Goal: Task Accomplishment & Management: Manage account settings

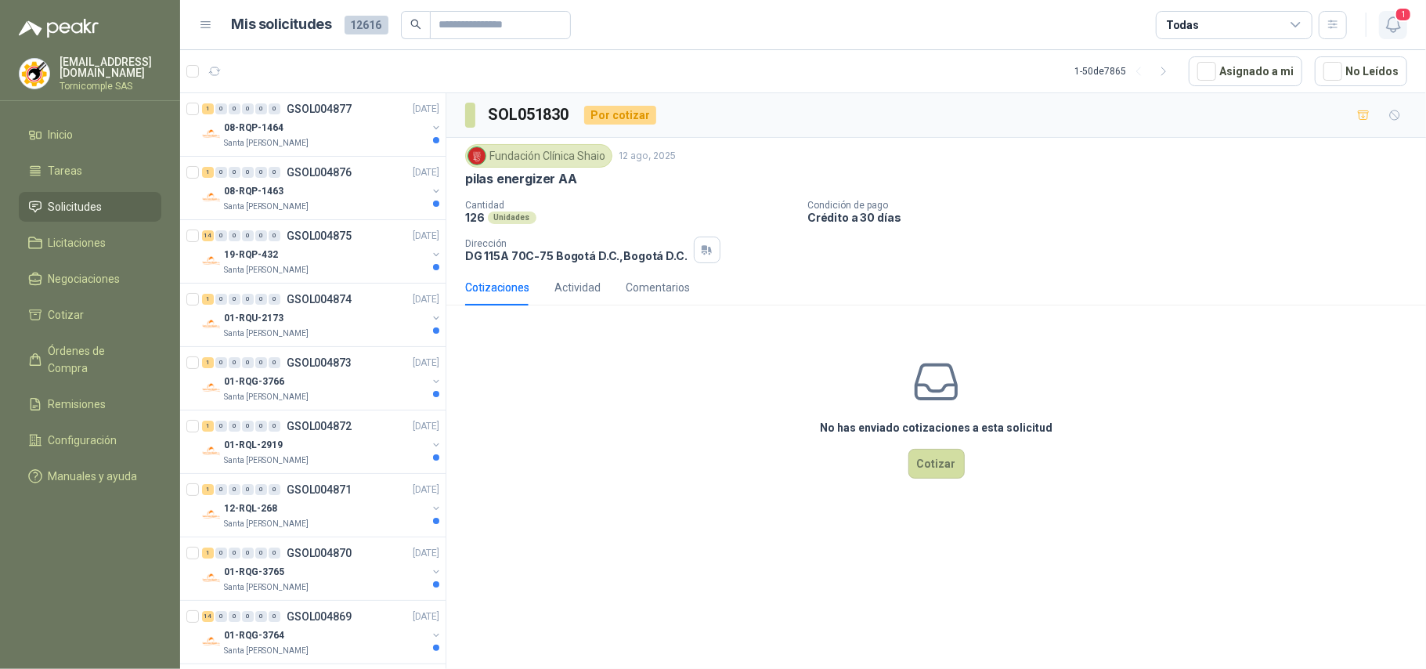
click at [1379, 34] on button "1" at bounding box center [1393, 25] width 28 height 28
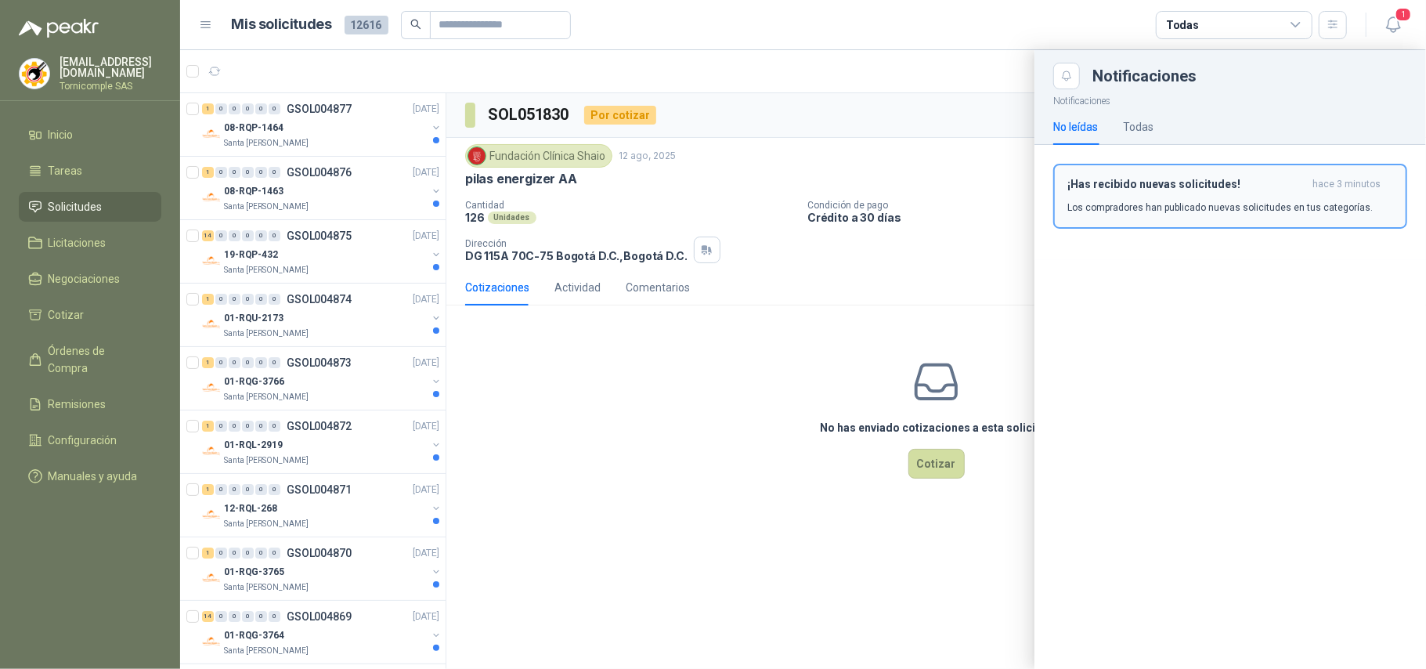
click at [1318, 194] on div "¡Has recibido nuevas solicitudes! hace 3 minutos Los compradores han publicado …" at bounding box center [1230, 196] width 326 height 37
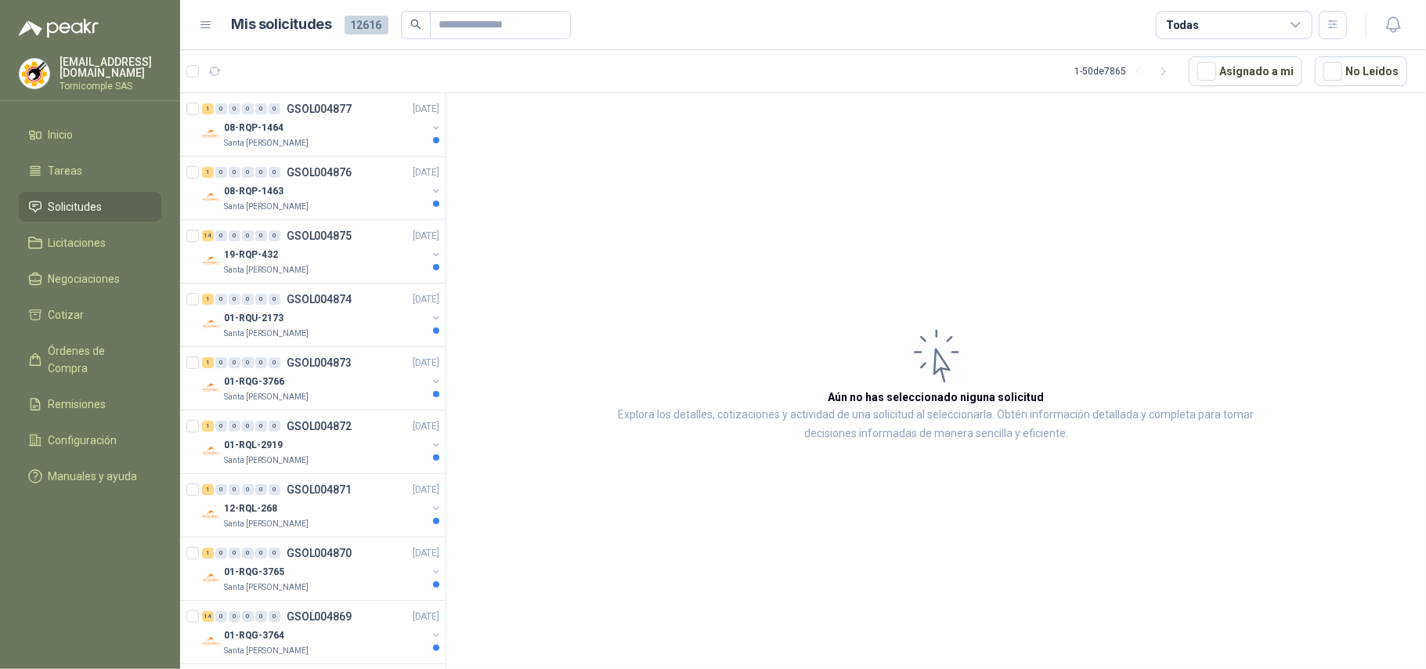
click at [1134, 210] on article "Aún no has seleccionado niguna solicitud Explora los detalles, cotizaciones y a…" at bounding box center [935, 383] width 979 height 581
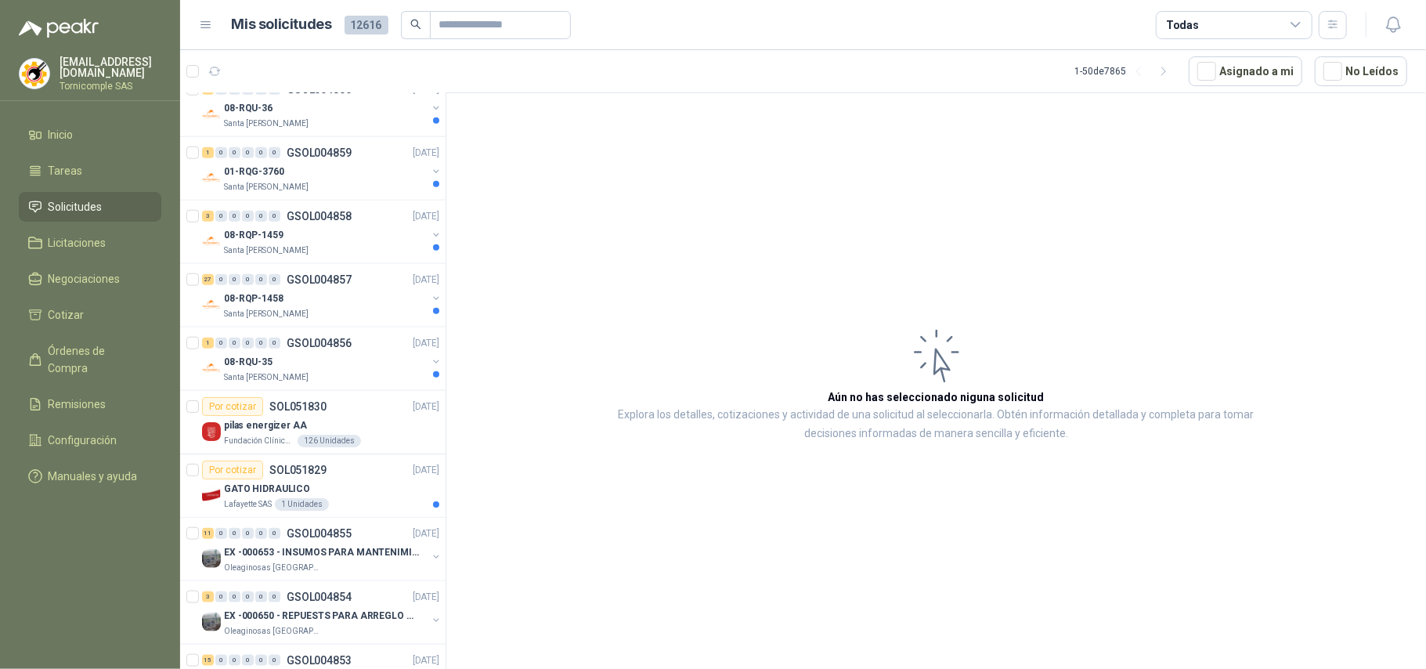
scroll to position [1253, 0]
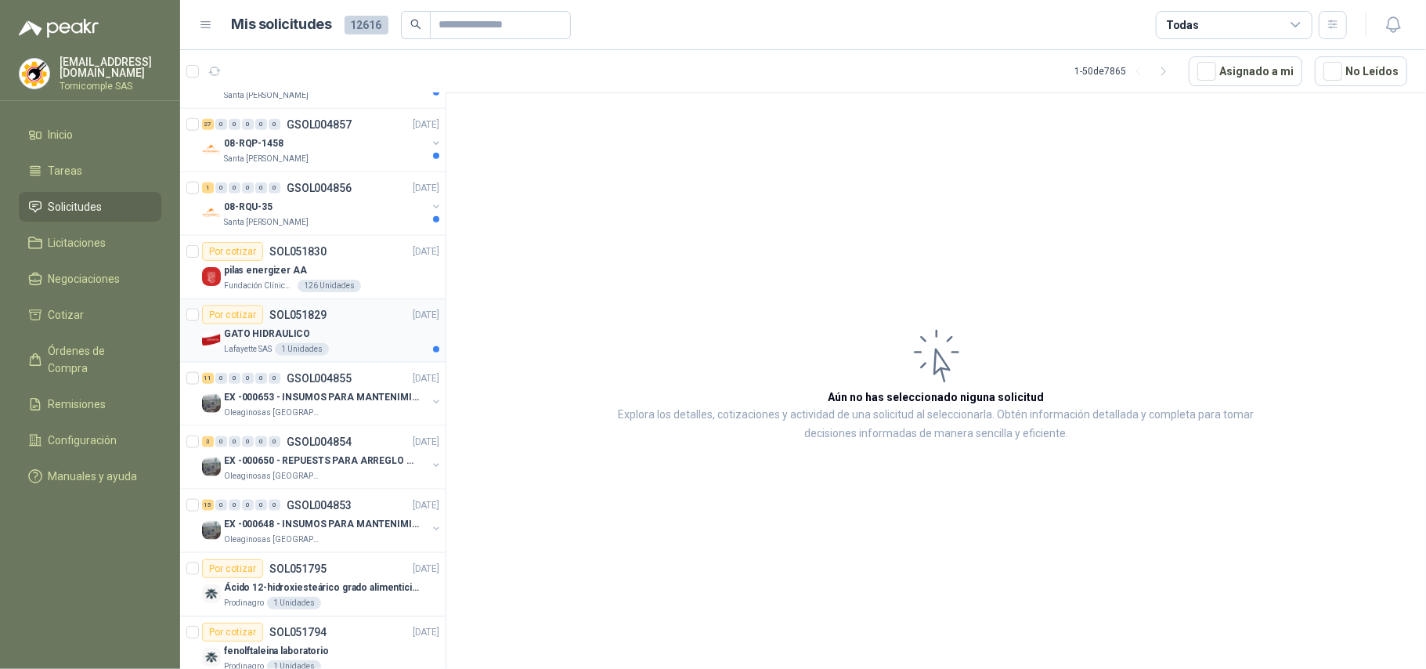
click at [251, 341] on p "GATO HIDRAULICO" at bounding box center [267, 333] width 86 height 15
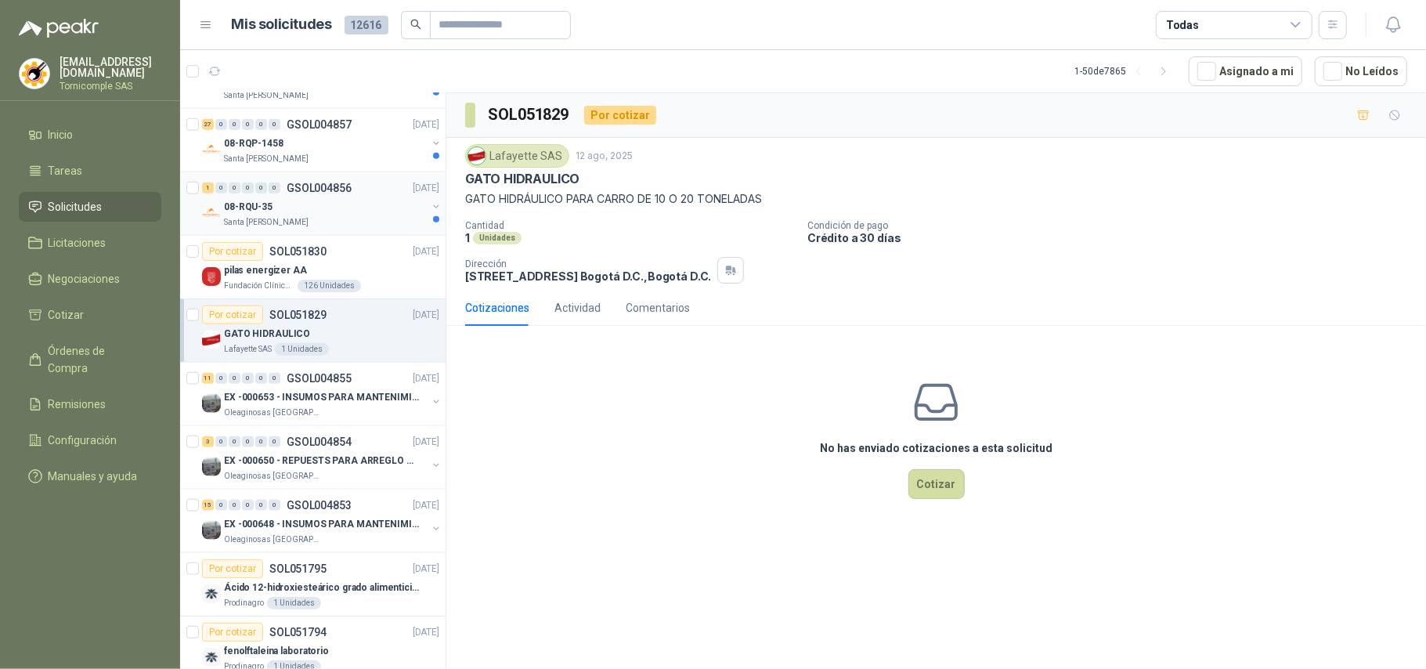
click at [289, 227] on p "Santa [PERSON_NAME]" at bounding box center [266, 222] width 85 height 13
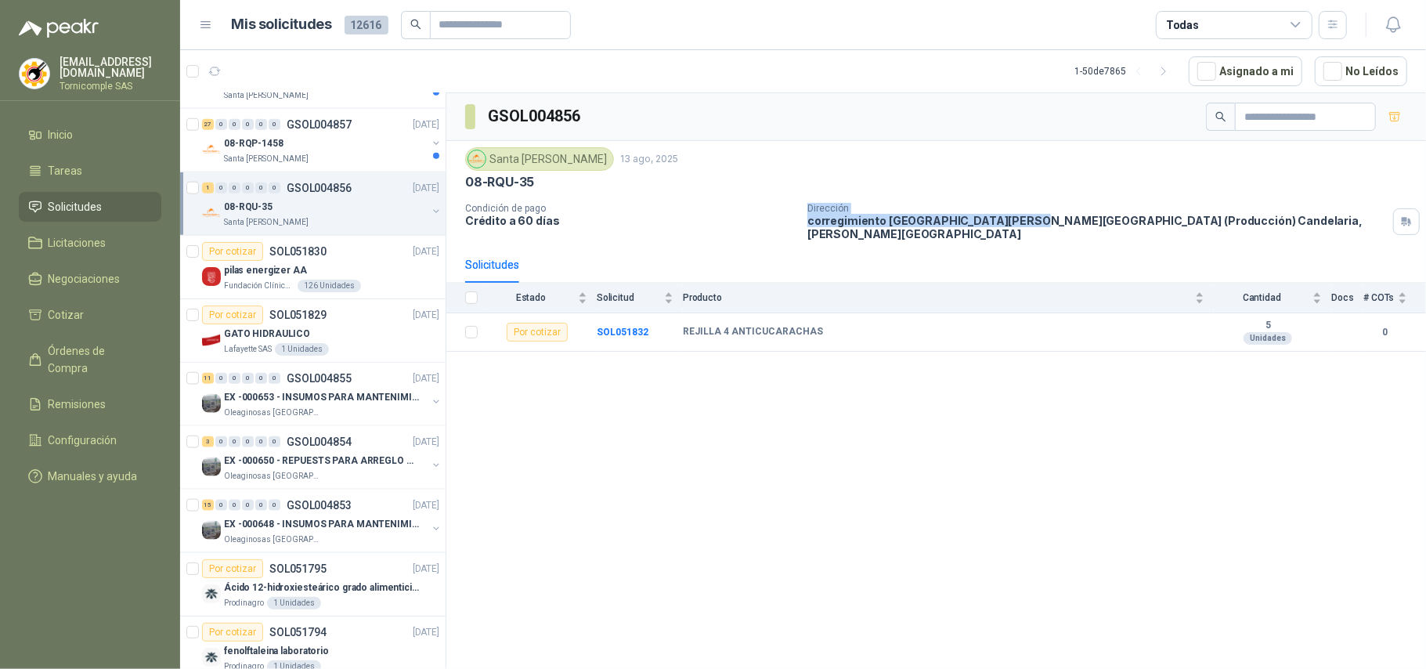
drag, startPoint x: 799, startPoint y: 224, endPoint x: 1009, endPoint y: 229, distance: 209.9
click at [1009, 229] on div "Condición de pago Crédito a 60 días Dirección corregimiento San [PERSON_NAME][G…" at bounding box center [936, 222] width 942 height 38
click at [1009, 229] on p "corregimiento [GEOGRAPHIC_DATA][PERSON_NAME][GEOGRAPHIC_DATA] (Producción) [GEO…" at bounding box center [1096, 227] width 579 height 27
click at [1098, 221] on p "corregimiento [GEOGRAPHIC_DATA][PERSON_NAME][GEOGRAPHIC_DATA] (Producción) [GEO…" at bounding box center [1096, 227] width 579 height 27
drag, startPoint x: 1106, startPoint y: 223, endPoint x: 1156, endPoint y: 227, distance: 50.3
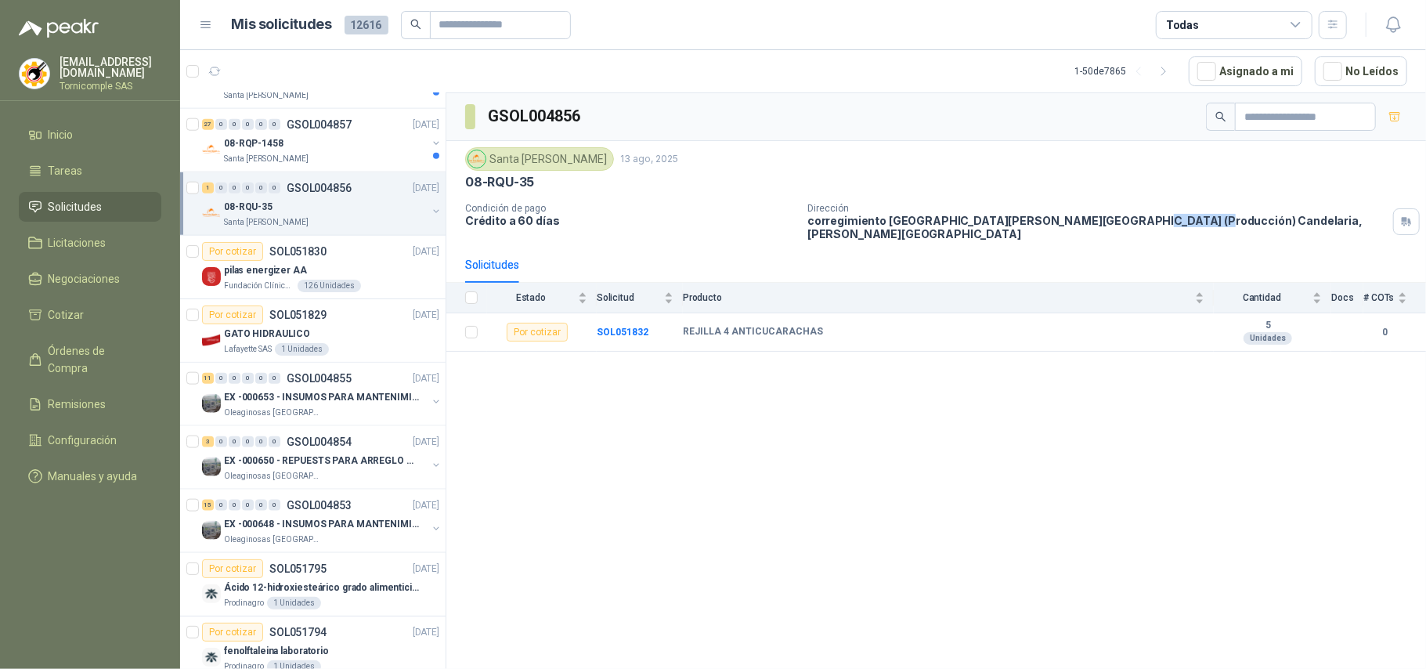
click at [1156, 227] on p "corregimiento [GEOGRAPHIC_DATA][PERSON_NAME][GEOGRAPHIC_DATA] (Producción) [GEO…" at bounding box center [1096, 227] width 579 height 27
click at [392, 153] on div "08-RQP-1458" at bounding box center [325, 143] width 203 height 19
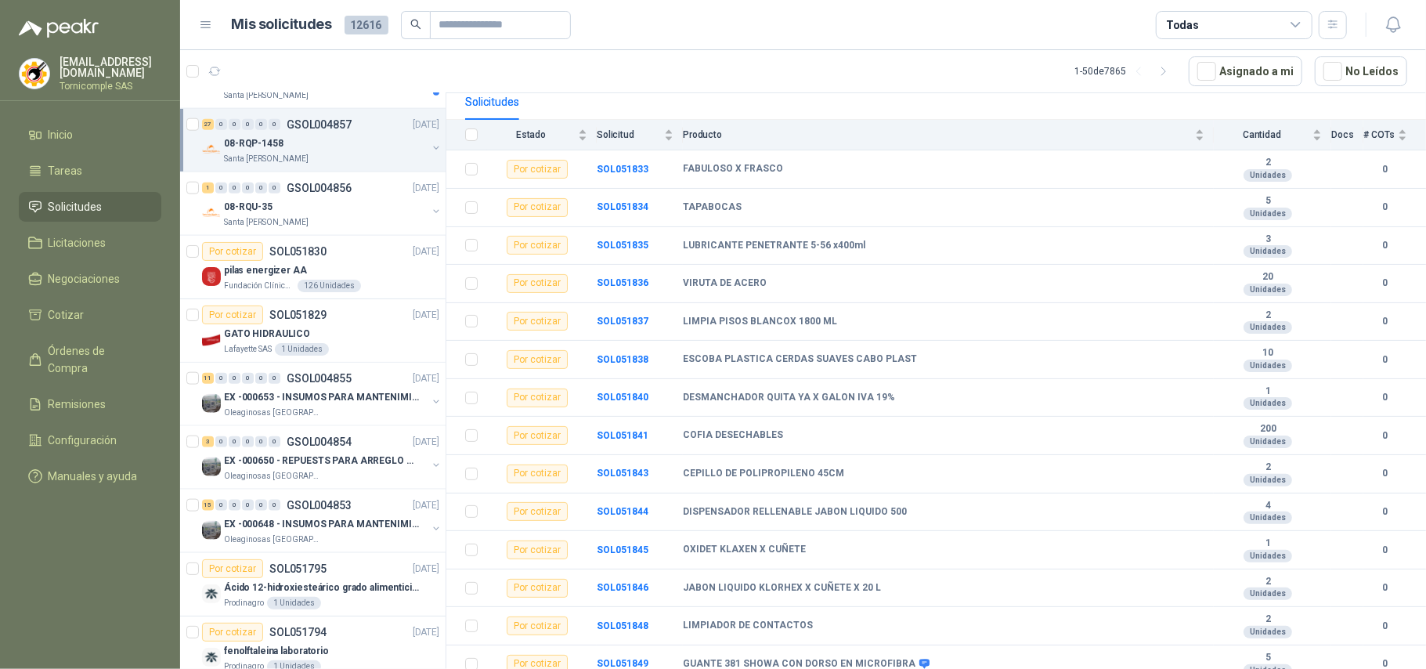
scroll to position [1148, 0]
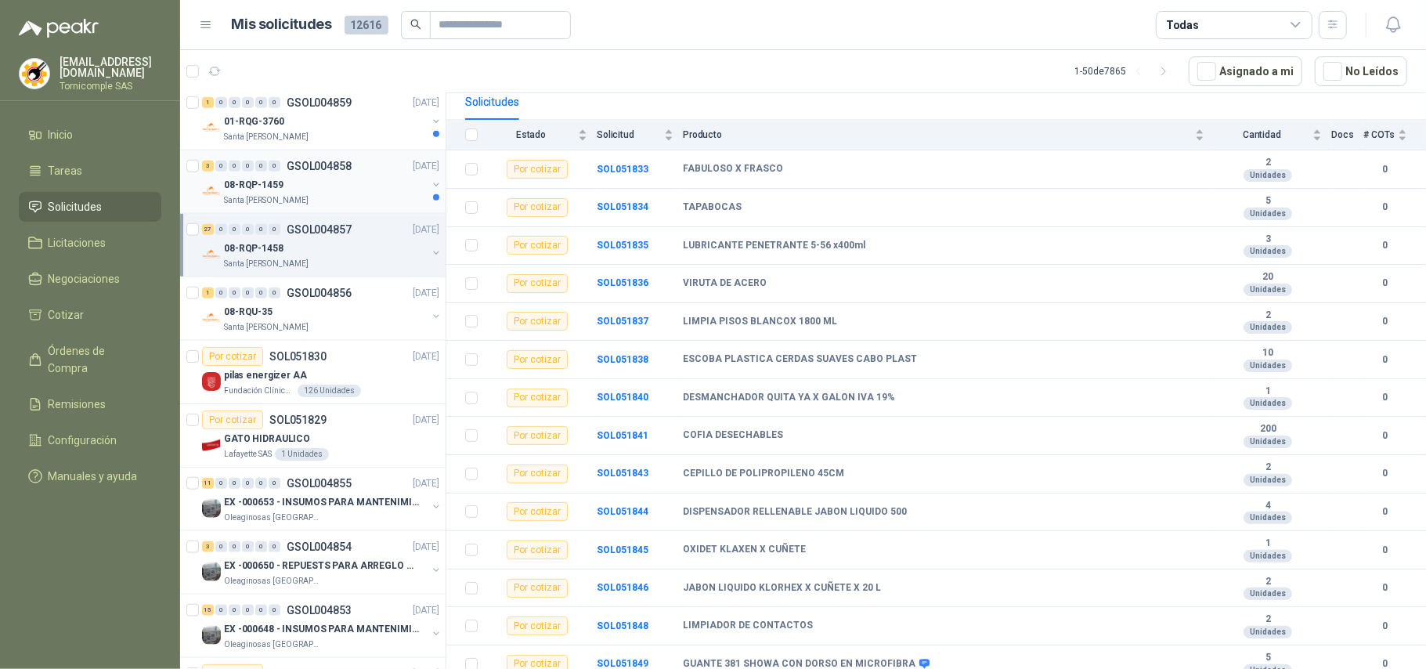
click at [330, 189] on div "08-RQP-1459" at bounding box center [325, 184] width 203 height 19
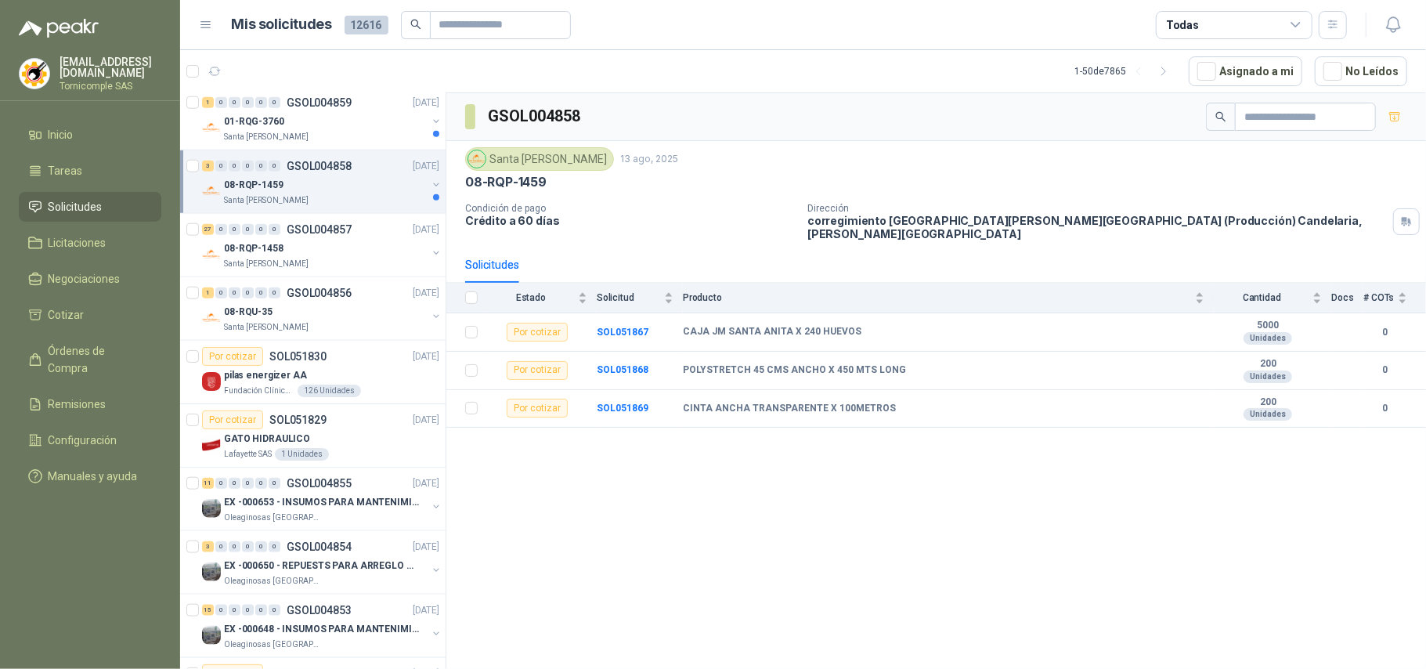
click at [279, 189] on p "08-RQP-1459" at bounding box center [253, 185] width 59 height 15
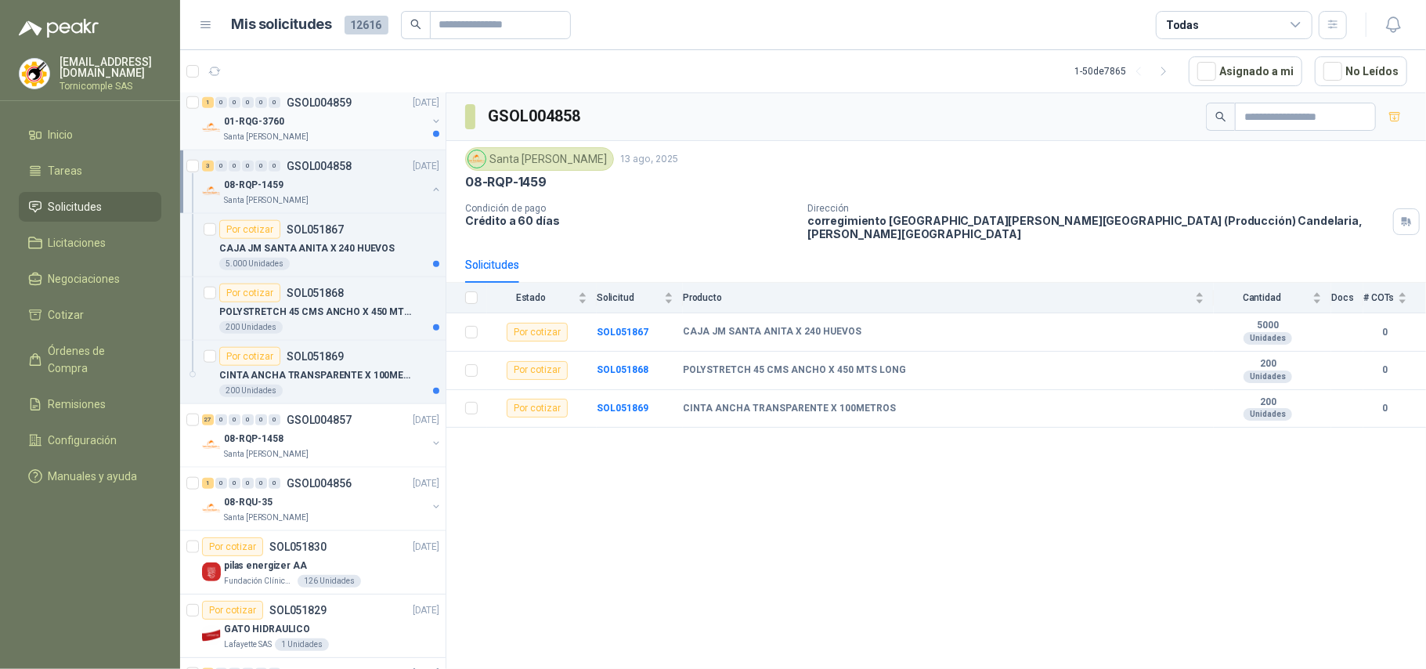
click at [264, 112] on div "1 0 0 0 0 0 GSOL004859 [DATE]" at bounding box center [322, 102] width 240 height 19
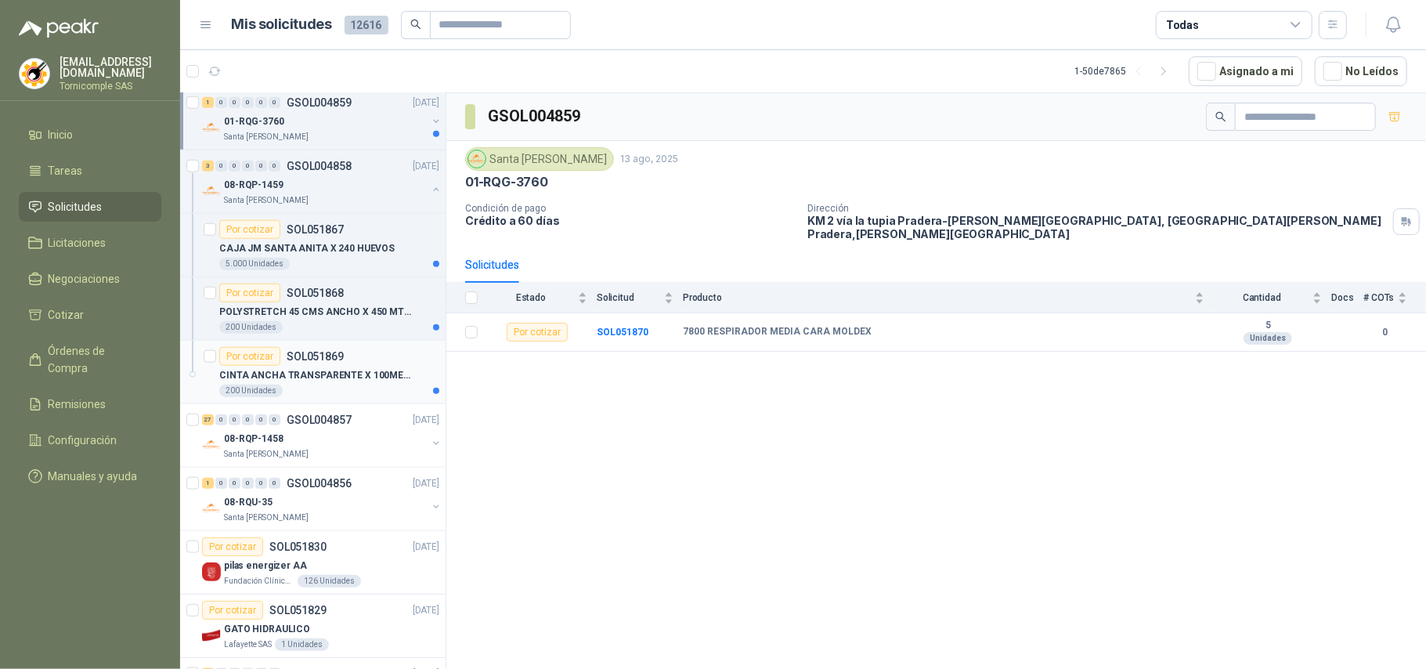
click at [340, 397] on div "200 Unidades" at bounding box center [329, 390] width 220 height 13
click at [286, 175] on div "3 0 0 0 0 0 GSOL004858 [DATE]" at bounding box center [322, 166] width 240 height 19
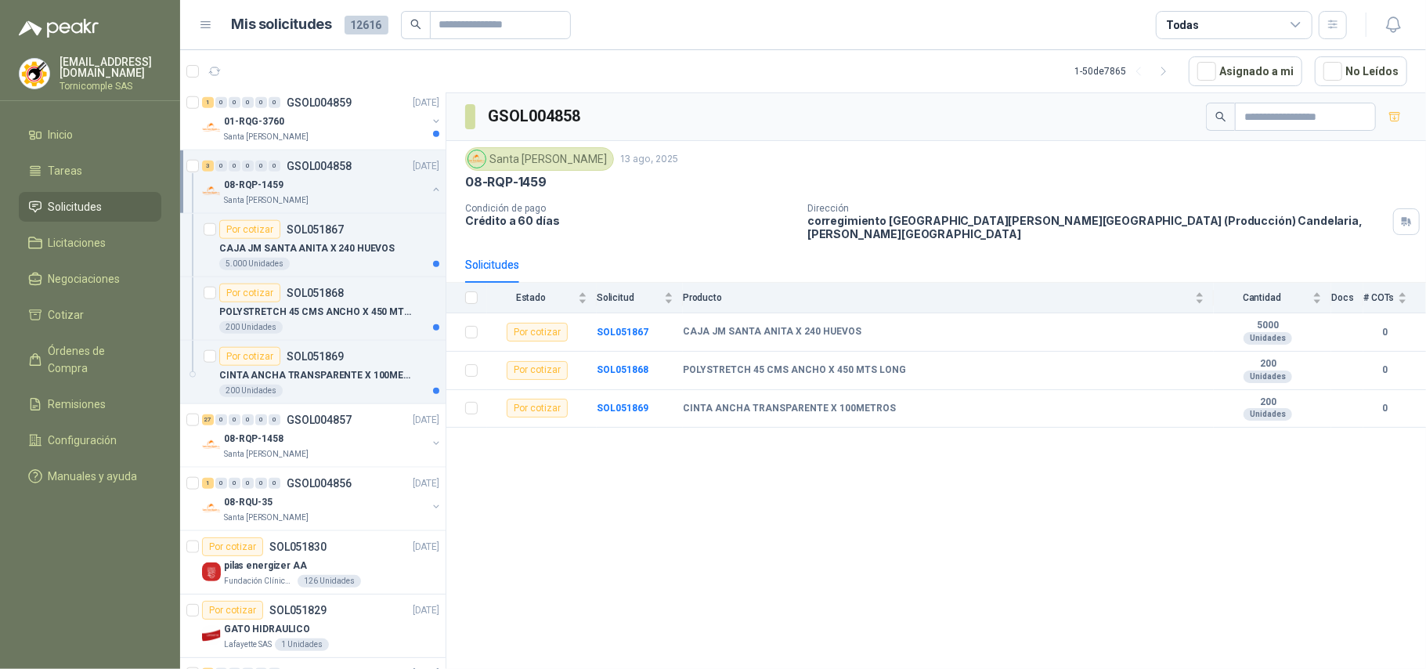
click at [430, 196] on button "button" at bounding box center [436, 189] width 13 height 13
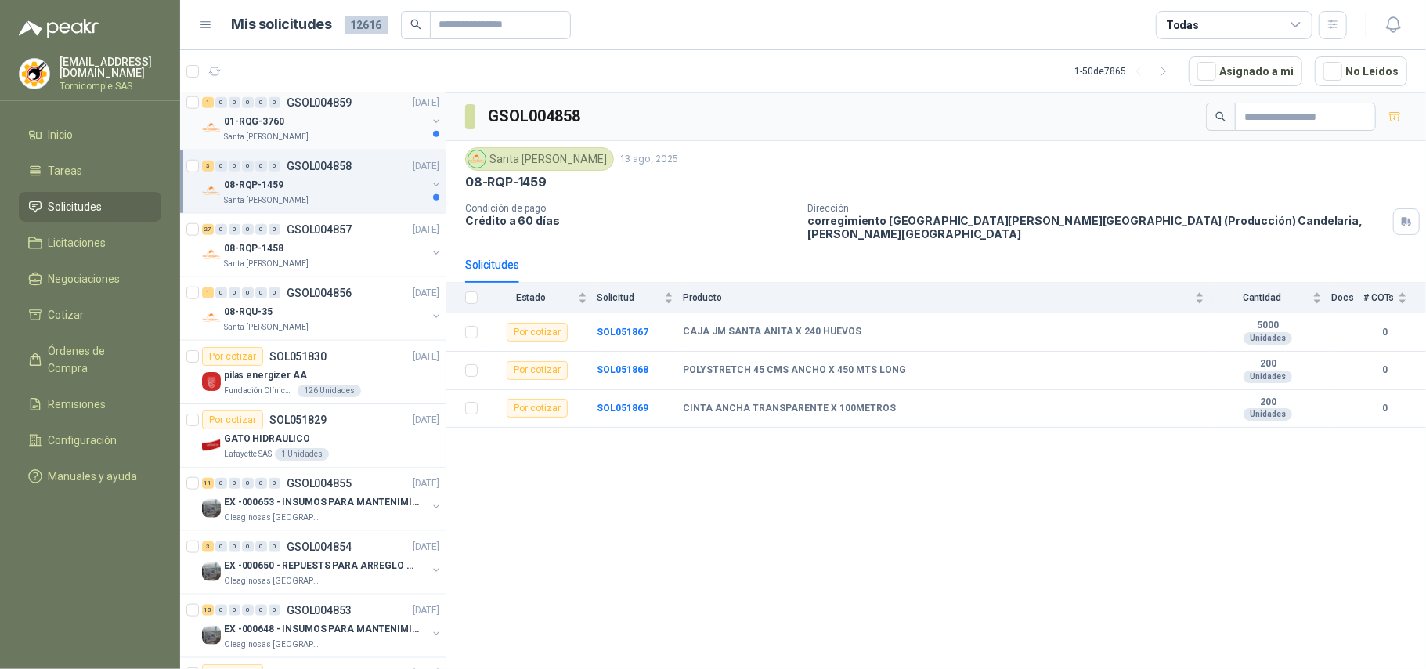
click at [402, 131] on div "01-RQG-3760" at bounding box center [325, 121] width 203 height 19
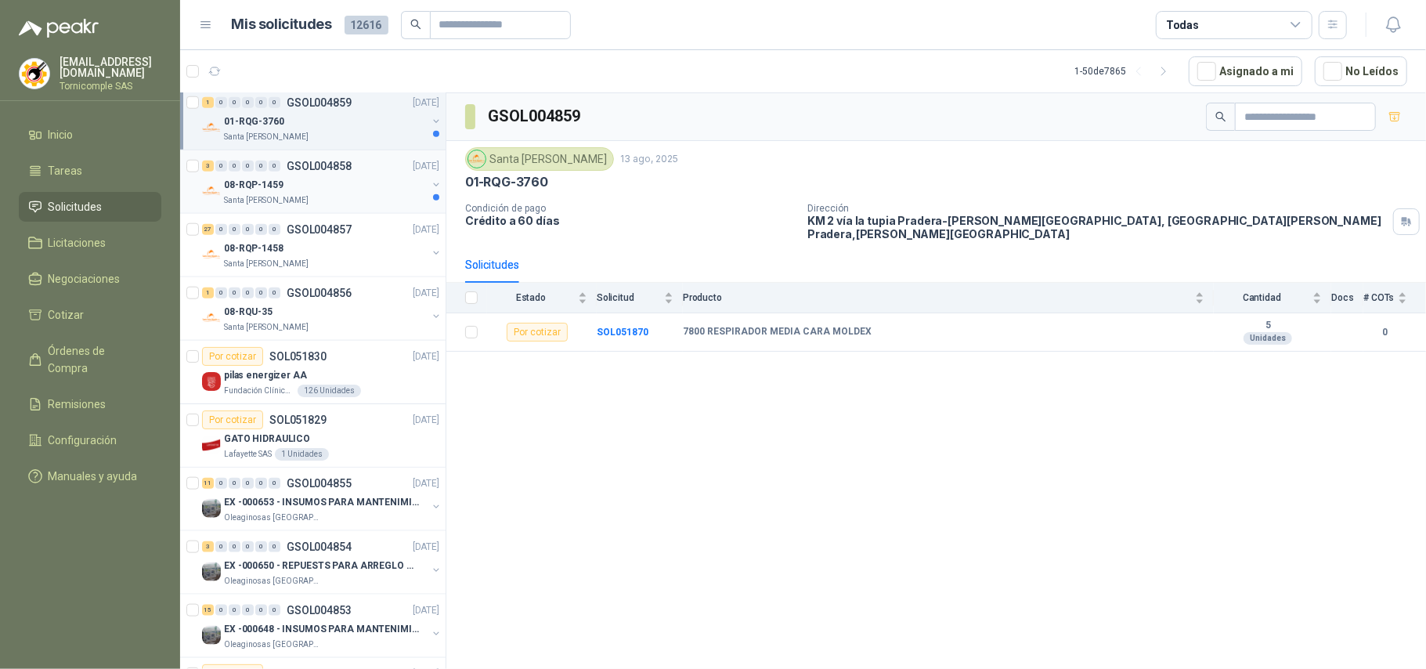
click at [352, 194] on div "08-RQP-1459" at bounding box center [325, 184] width 203 height 19
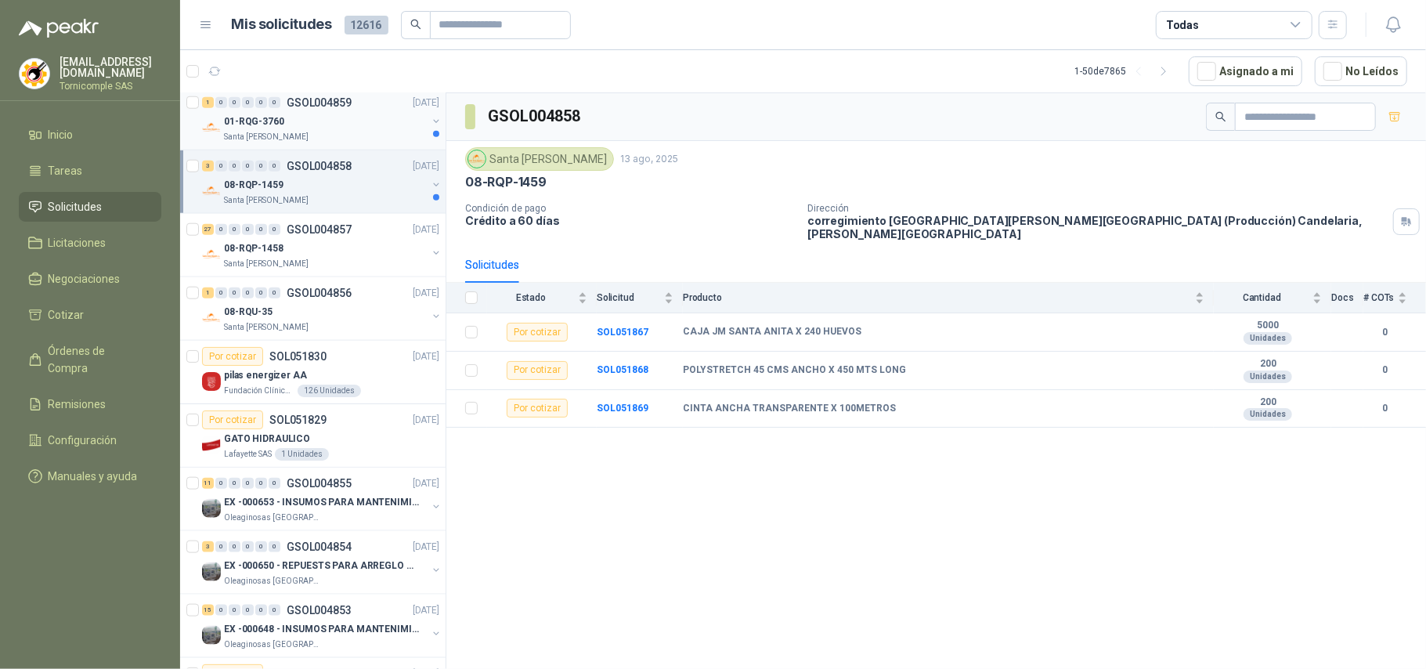
click at [343, 138] on div "Santa [PERSON_NAME]" at bounding box center [325, 137] width 203 height 13
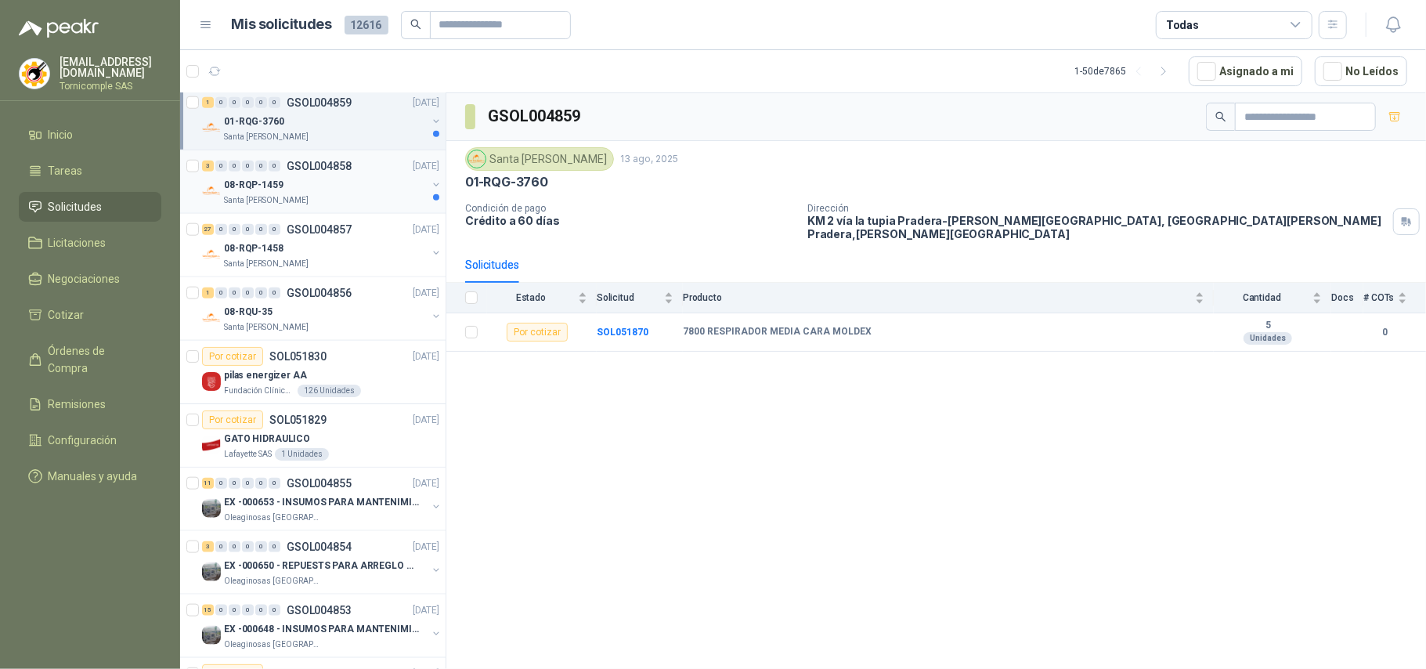
scroll to position [1044, 0]
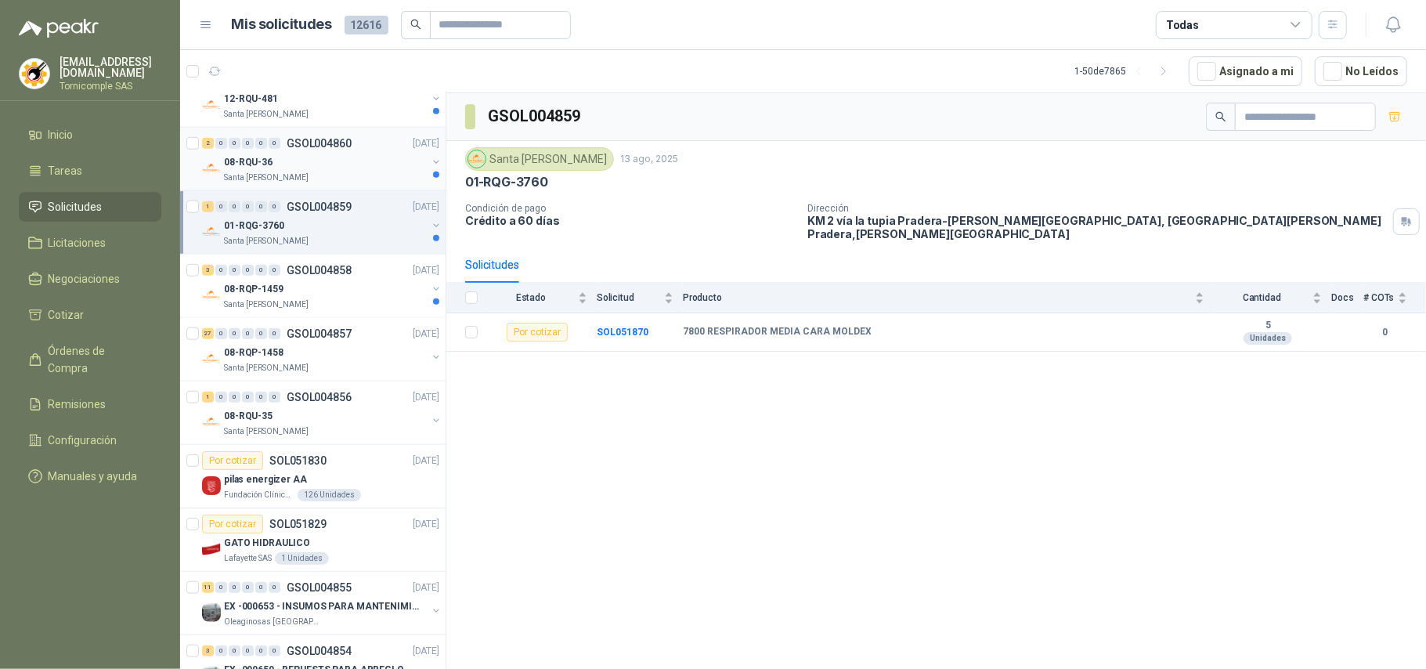
click at [366, 164] on div "08-RQU-36" at bounding box center [325, 162] width 203 height 19
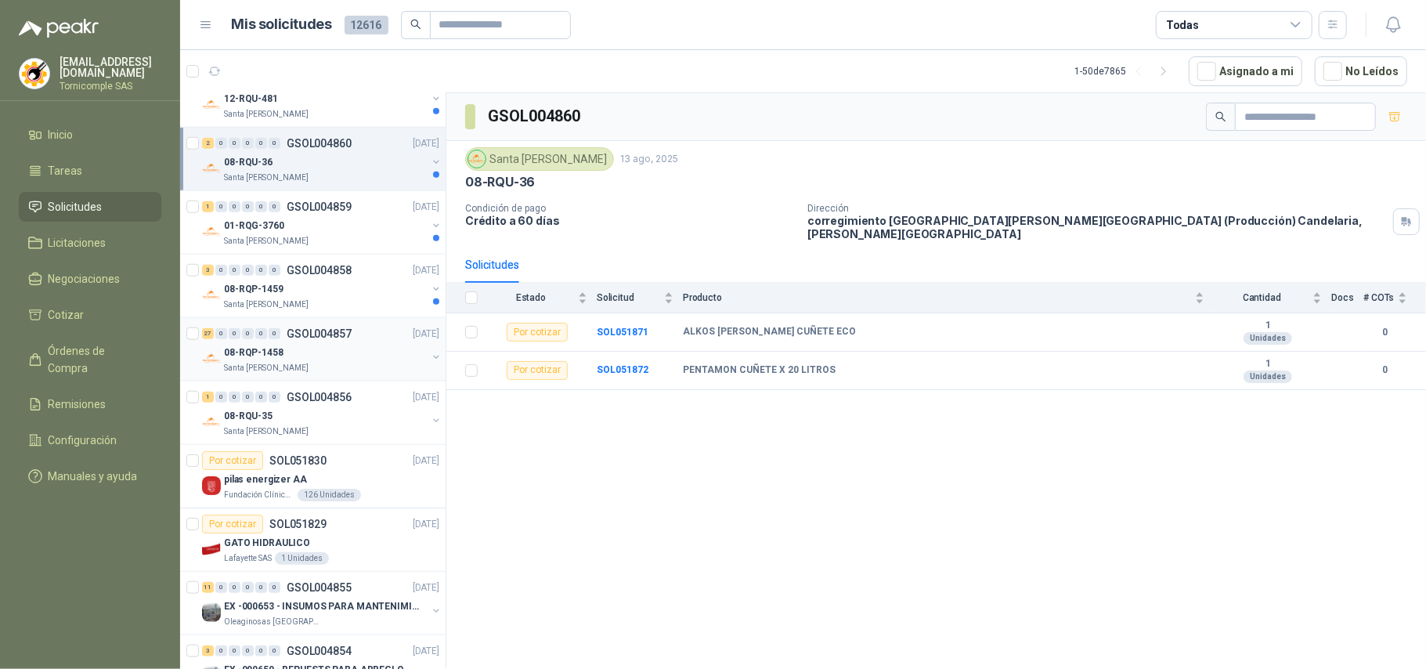
scroll to position [939, 0]
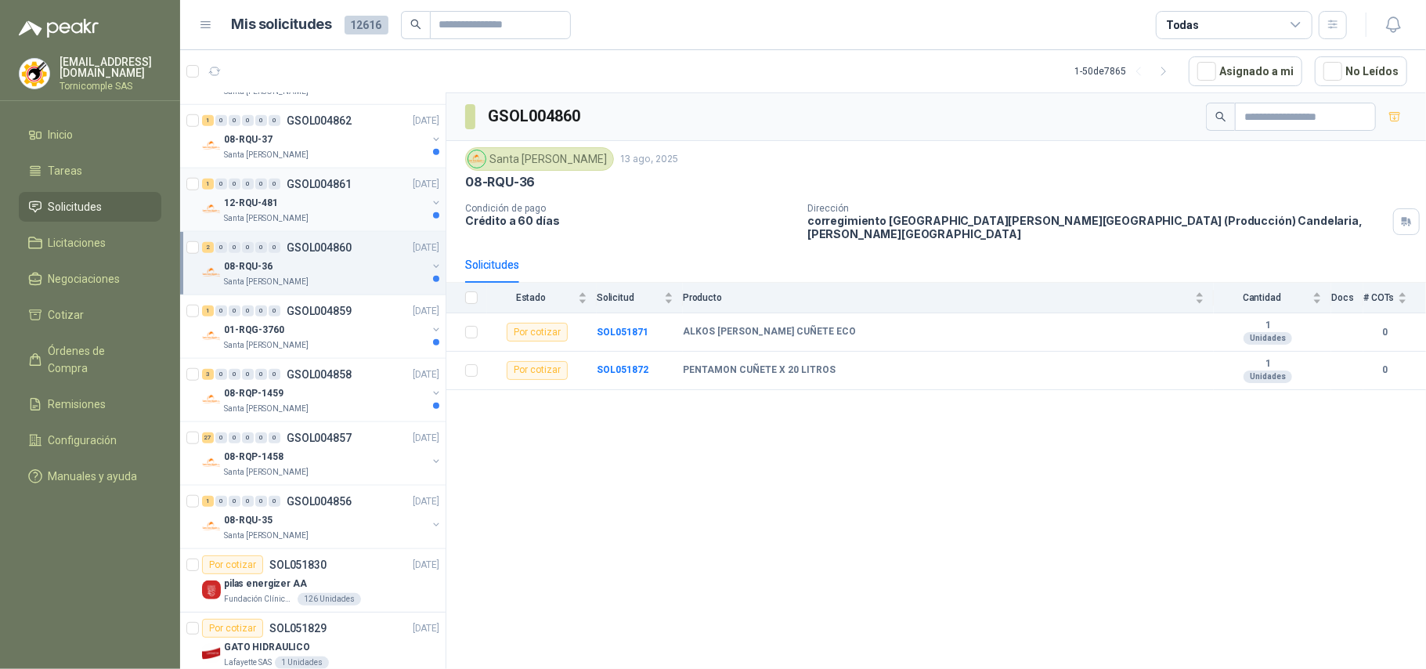
click at [342, 212] on div "12-RQU-481" at bounding box center [325, 202] width 203 height 19
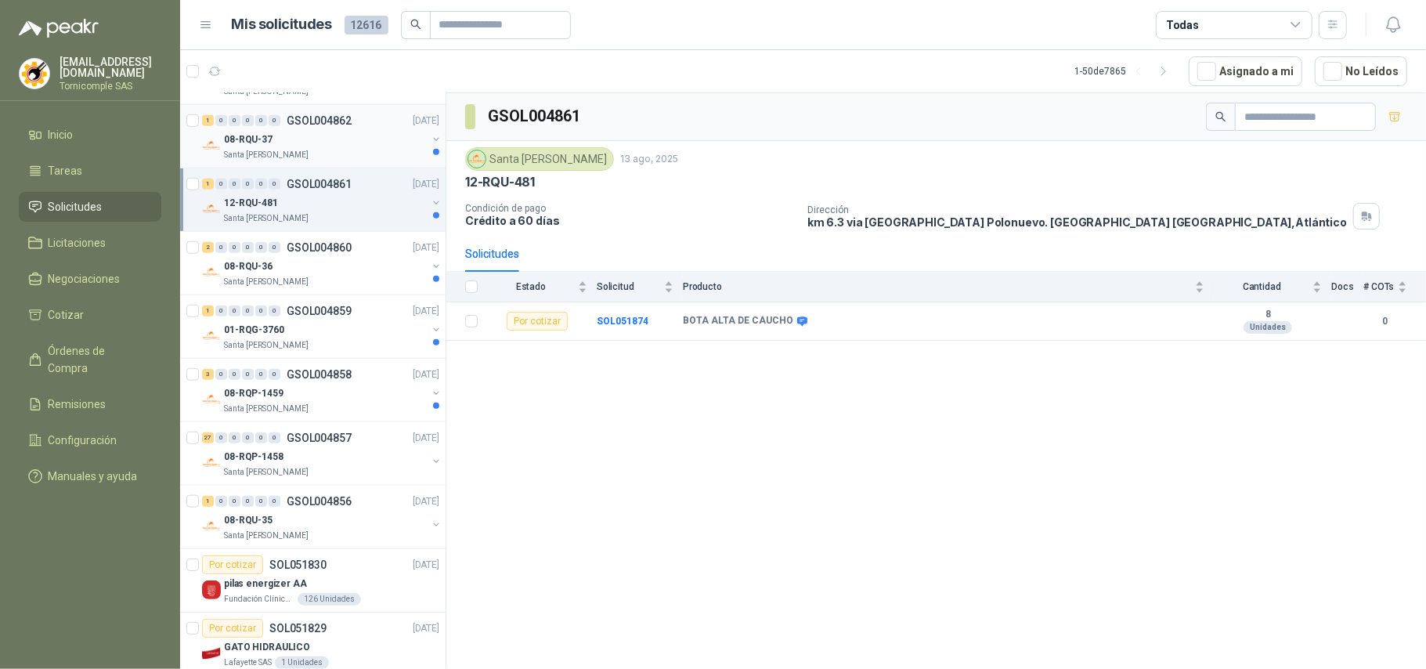
click at [357, 157] on div "Santa [PERSON_NAME]" at bounding box center [325, 155] width 203 height 13
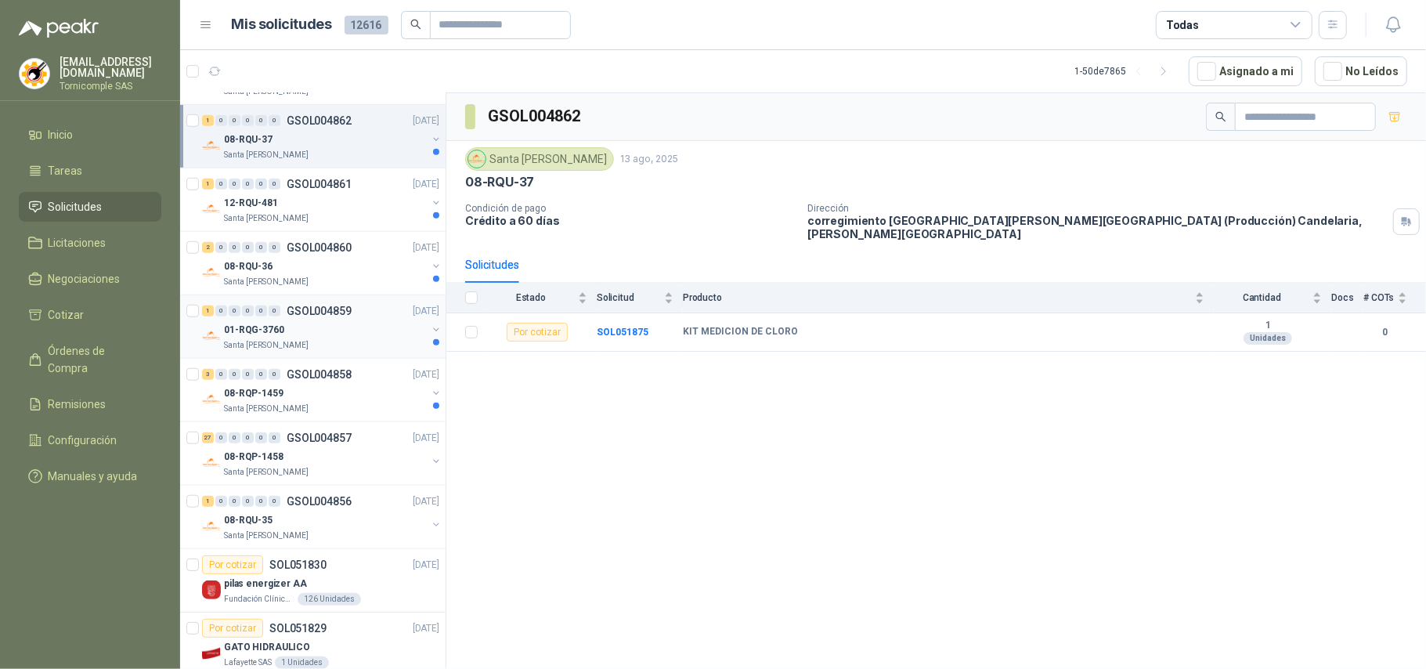
scroll to position [835, 0]
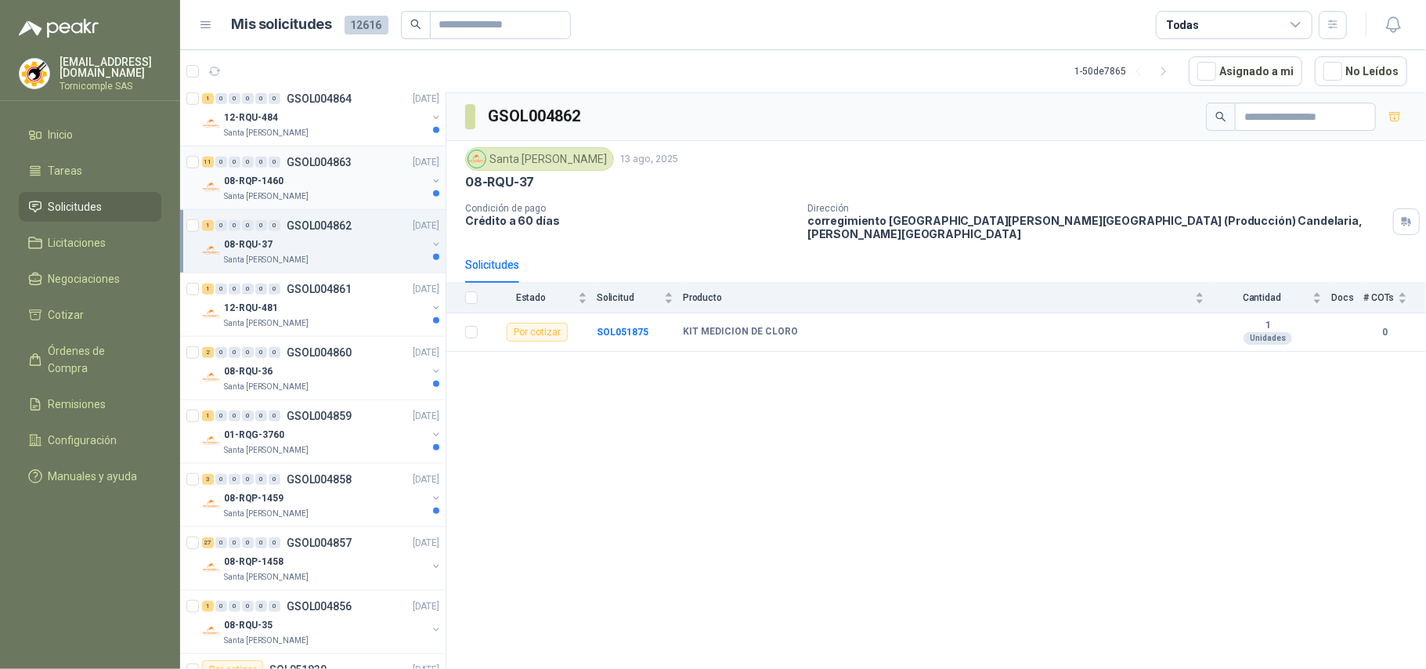
click at [370, 207] on div "11 0 0 0 0 0 GSOL004863 [DATE] 08-RQP-1460 Santa [PERSON_NAME]" at bounding box center [312, 177] width 265 height 63
click at [319, 168] on p "GSOL004863" at bounding box center [319, 162] width 65 height 11
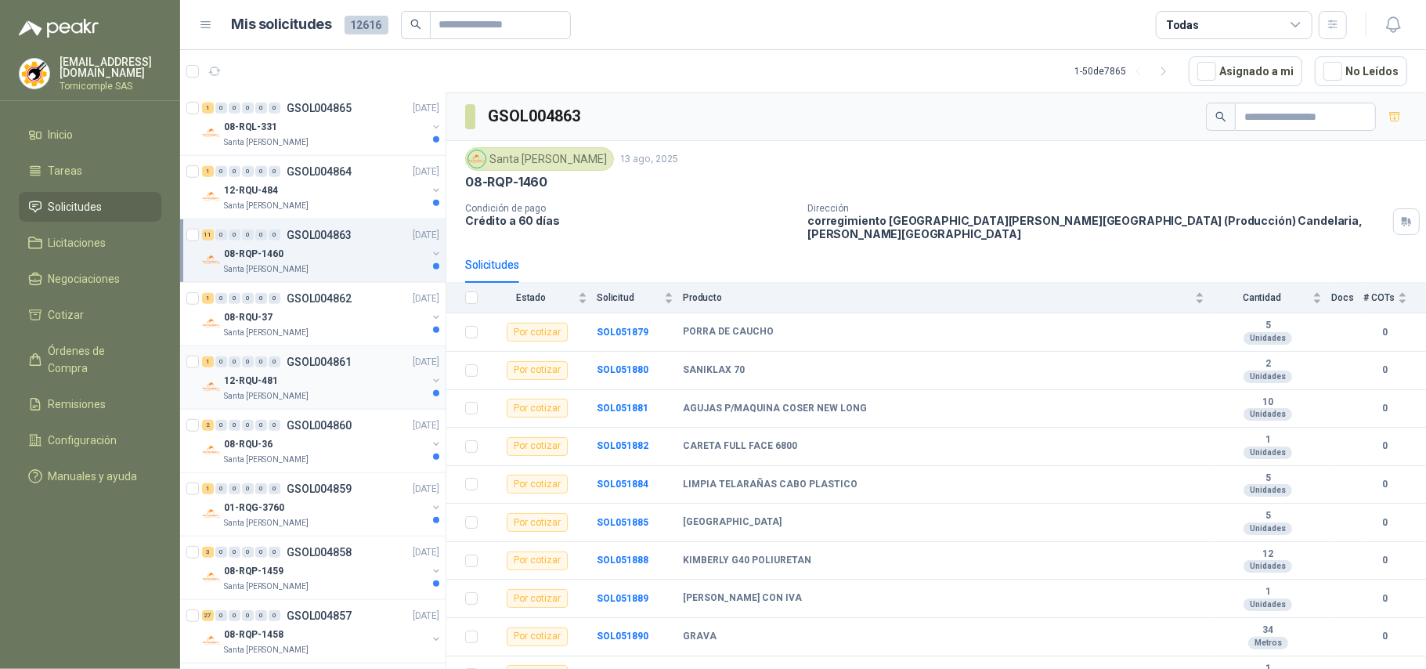
scroll to position [730, 0]
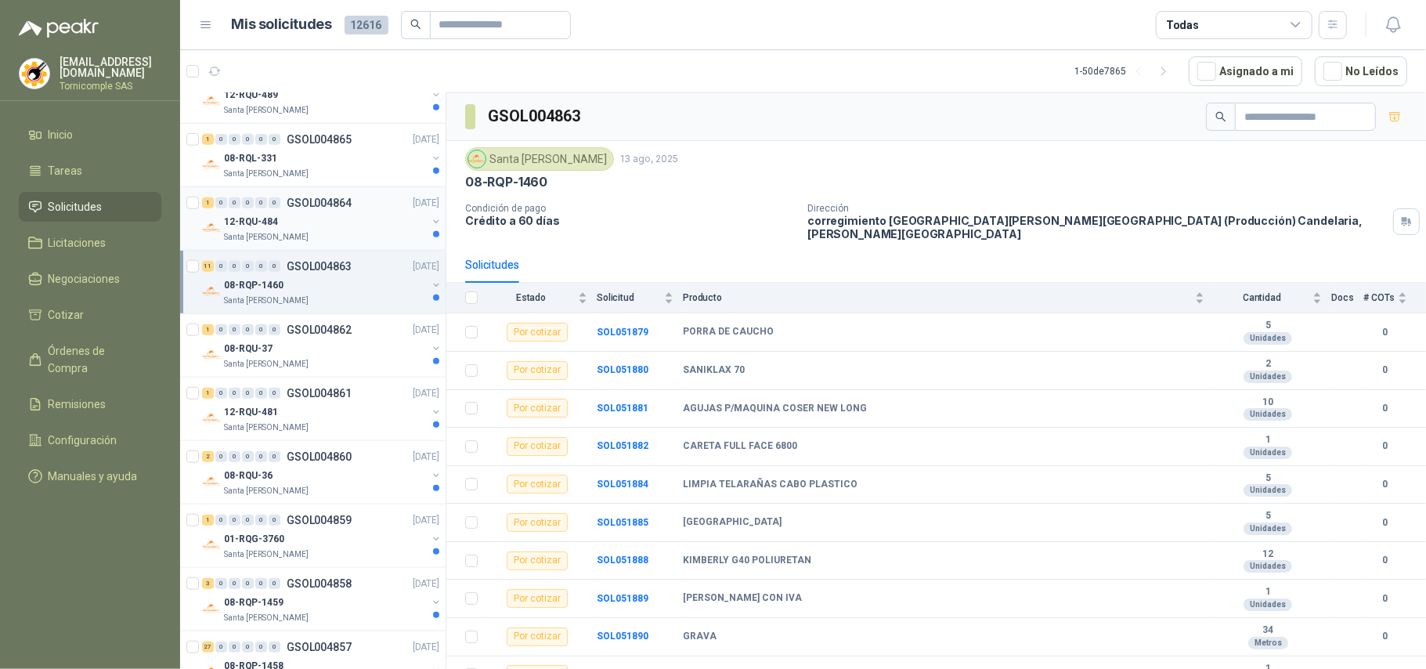
click at [366, 229] on div "12-RQU-484" at bounding box center [325, 221] width 203 height 19
